Goal: Task Accomplishment & Management: Manage account settings

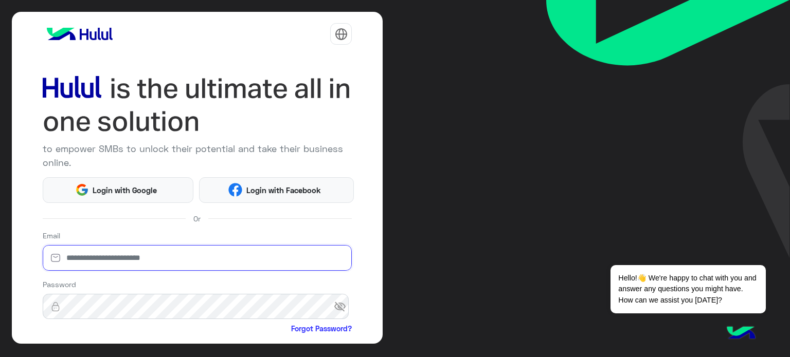
type input "**********"
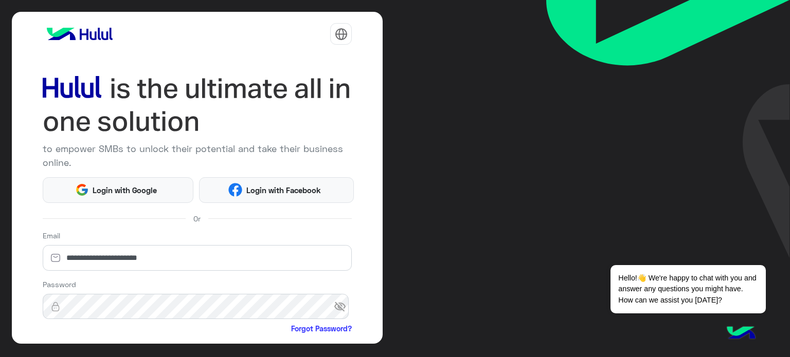
scroll to position [105, 0]
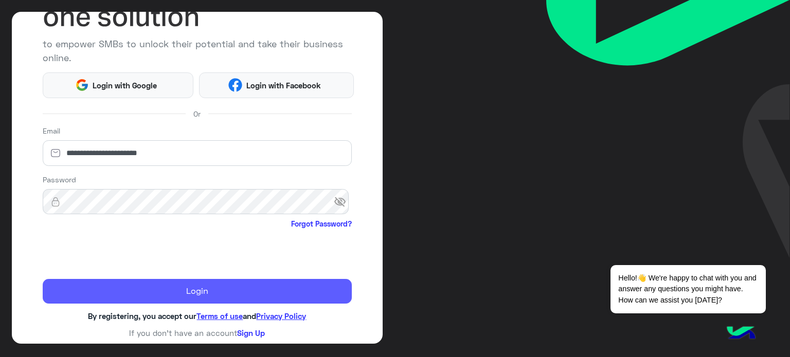
click at [119, 291] on button "Login" at bounding box center [198, 291] width 310 height 25
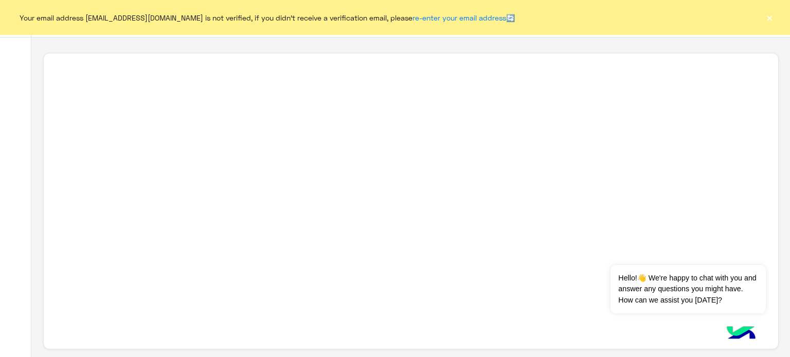
click at [773, 17] on button "×" at bounding box center [769, 17] width 10 height 10
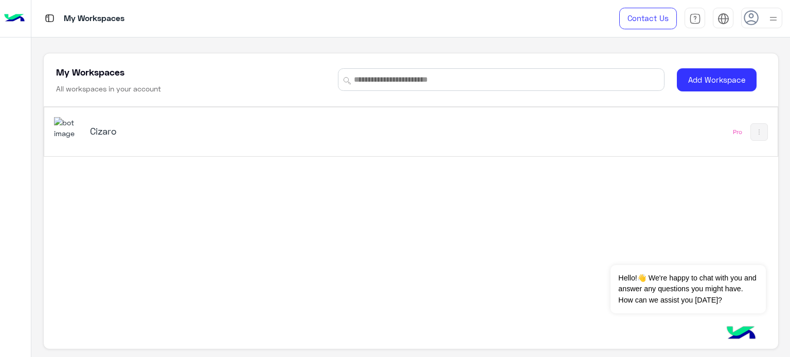
click at [383, 141] on div "Cizaro" at bounding box center [268, 132] width 428 height 30
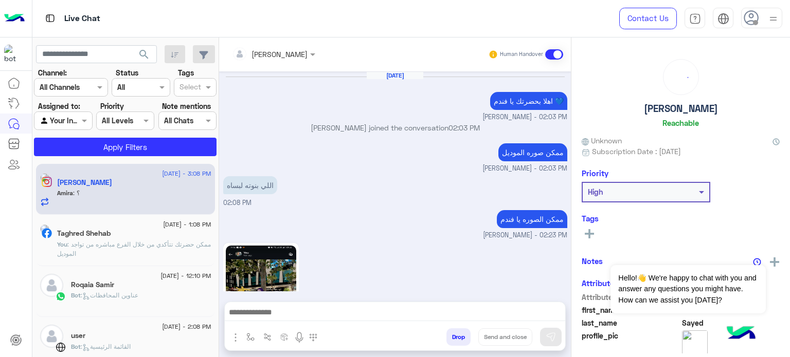
scroll to position [216, 0]
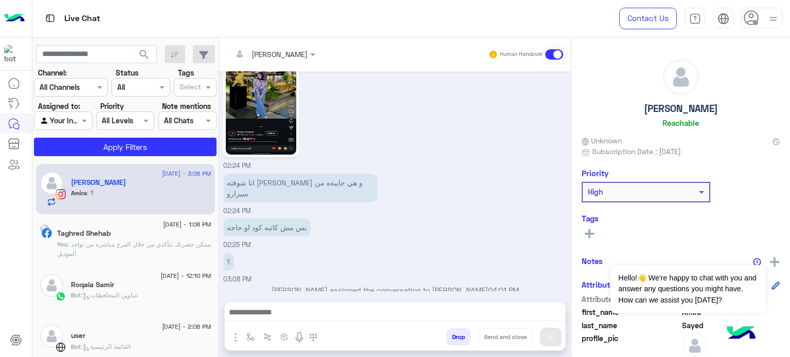
click at [775, 14] on img at bounding box center [773, 18] width 13 height 13
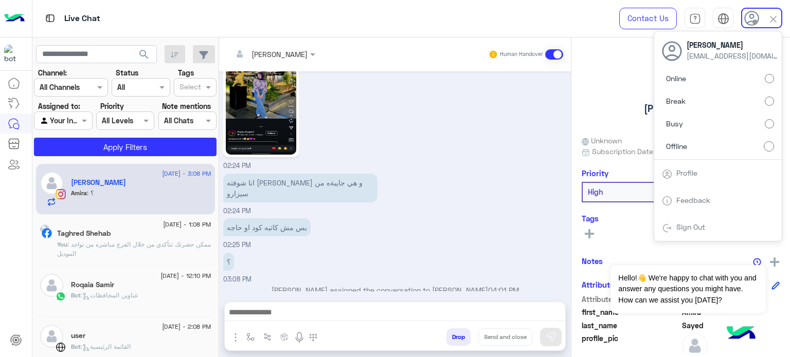
click at [713, 73] on label "Online" at bounding box center [718, 78] width 112 height 19
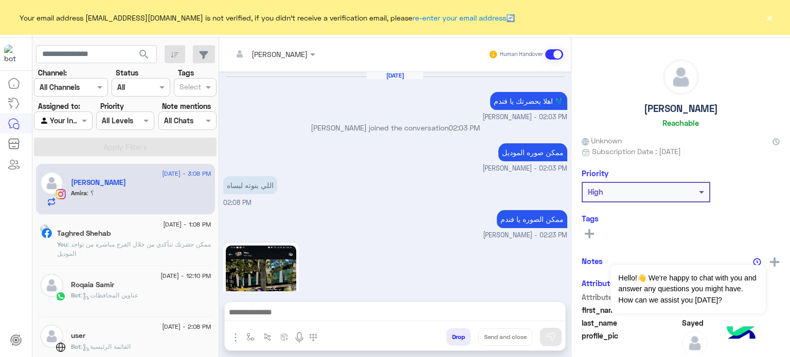
scroll to position [216, 0]
